Goal: Answer question/provide support

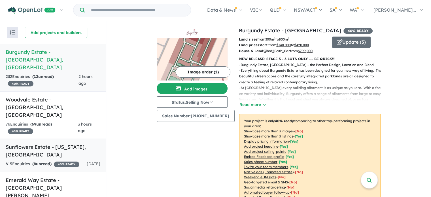
click at [60, 143] on h5 "Sunflowers Estate - [US_STATE] , [GEOGRAPHIC_DATA]" at bounding box center [53, 150] width 95 height 15
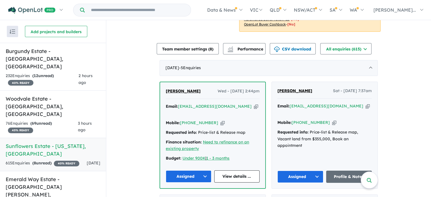
scroll to position [217, 0]
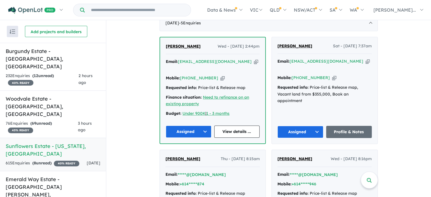
click at [178, 45] on span "[PERSON_NAME]" at bounding box center [183, 46] width 35 height 5
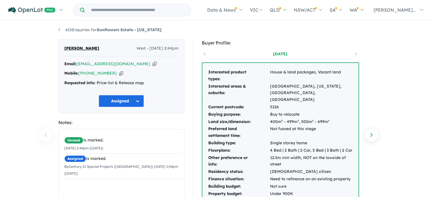
click at [119, 73] on icon "button" at bounding box center [121, 73] width 4 height 6
click at [152, 63] on icon "button" at bounding box center [154, 64] width 4 height 6
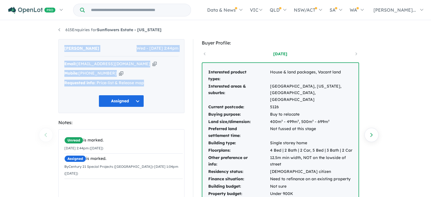
drag, startPoint x: 60, startPoint y: 46, endPoint x: 150, endPoint y: 86, distance: 98.2
click at [150, 86] on div "[PERSON_NAME] Wed - [DATE] 2:44pm Email: [PERSON_NAME][EMAIL_ADDRESS][DOMAIN_NA…" at bounding box center [121, 76] width 126 height 74
copy div "[PERSON_NAME] Wed - [DATE] 2:44pm Email: [PERSON_NAME][EMAIL_ADDRESS][DOMAIN_NA…"
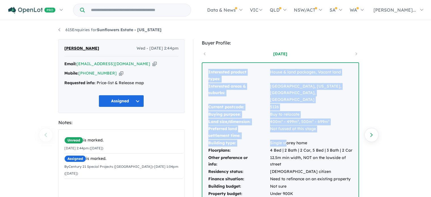
drag, startPoint x: 205, startPoint y: 66, endPoint x: 291, endPoint y: 139, distance: 113.1
click at [291, 139] on div "Interested product types: House & land packages, Vacant land Interested areas &…" at bounding box center [280, 142] width 156 height 158
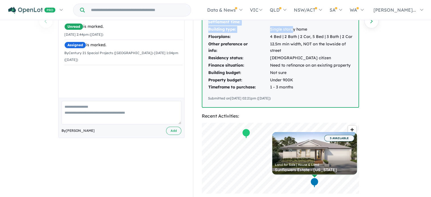
scroll to position [113, 0]
click at [302, 96] on div "Submitted on [DATE] 02:21pm ([DATE])" at bounding box center [280, 99] width 145 height 6
copy div "Interested product types: House & land packages, Vacant land Interested areas &…"
